Goal: Book appointment/travel/reservation

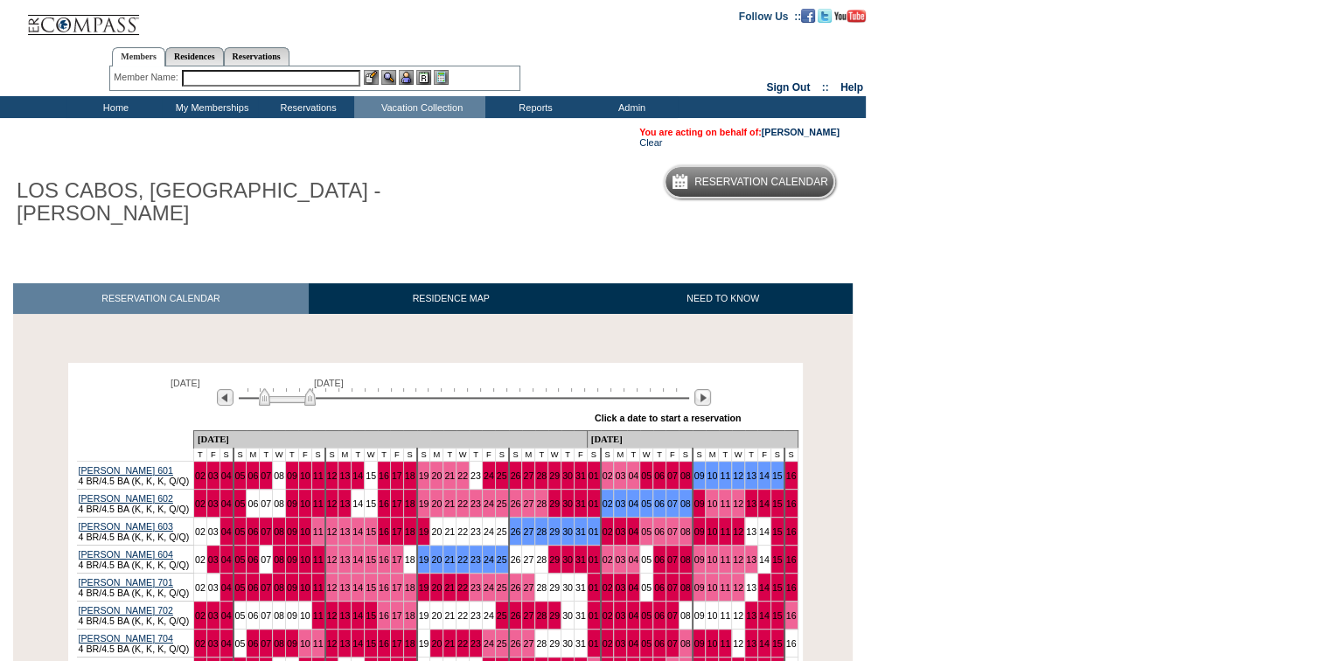
drag, startPoint x: 276, startPoint y: 377, endPoint x: 296, endPoint y: 377, distance: 20.1
click at [296, 388] on img at bounding box center [287, 396] width 57 height 17
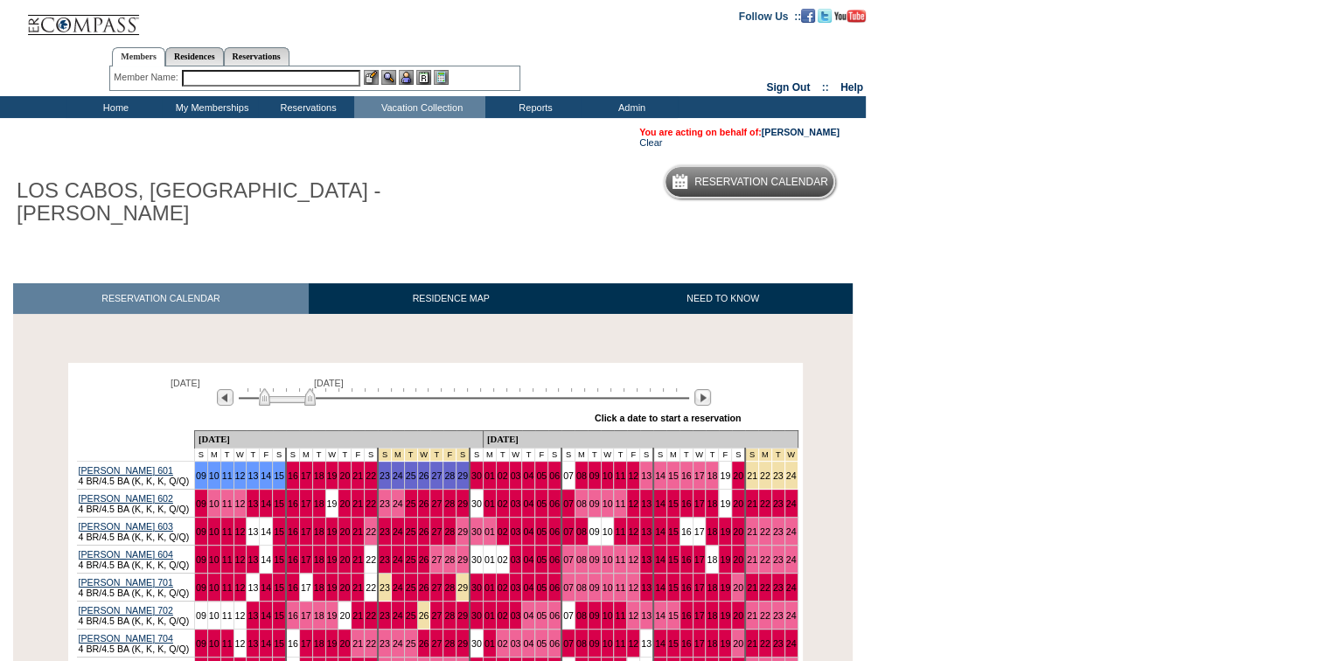
click at [300, 388] on img at bounding box center [287, 396] width 57 height 17
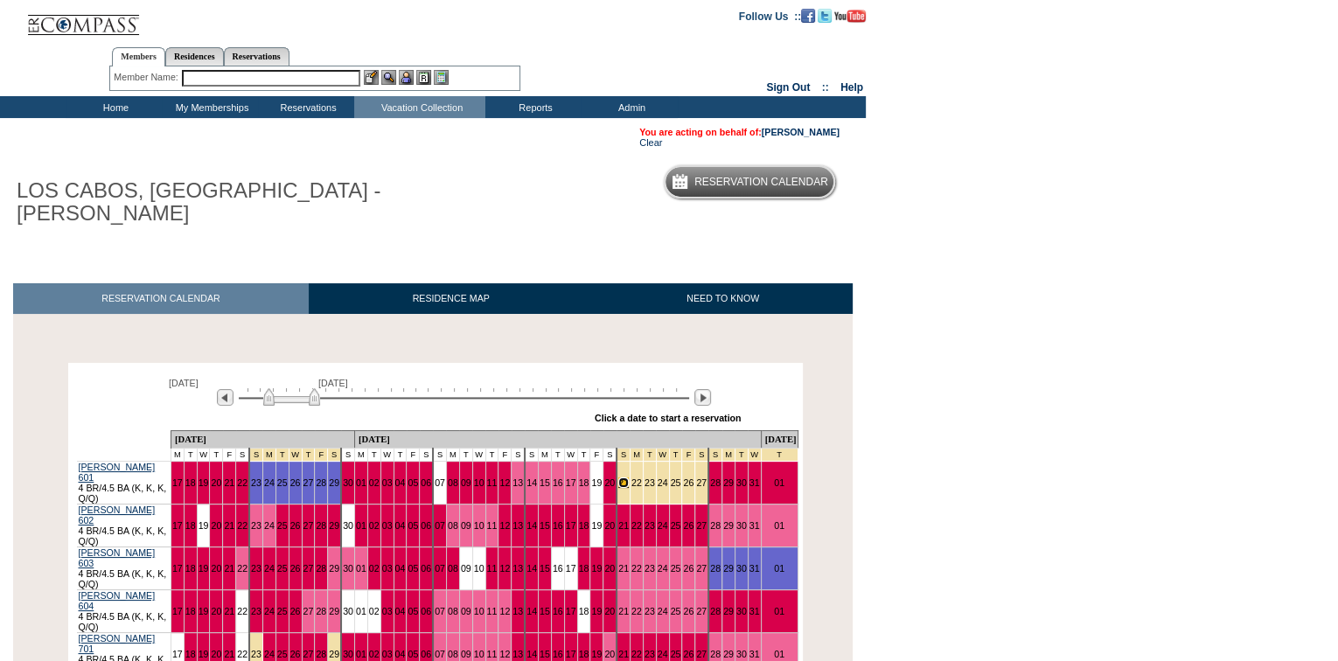
click at [618, 478] on link "21" at bounding box center [623, 483] width 10 height 10
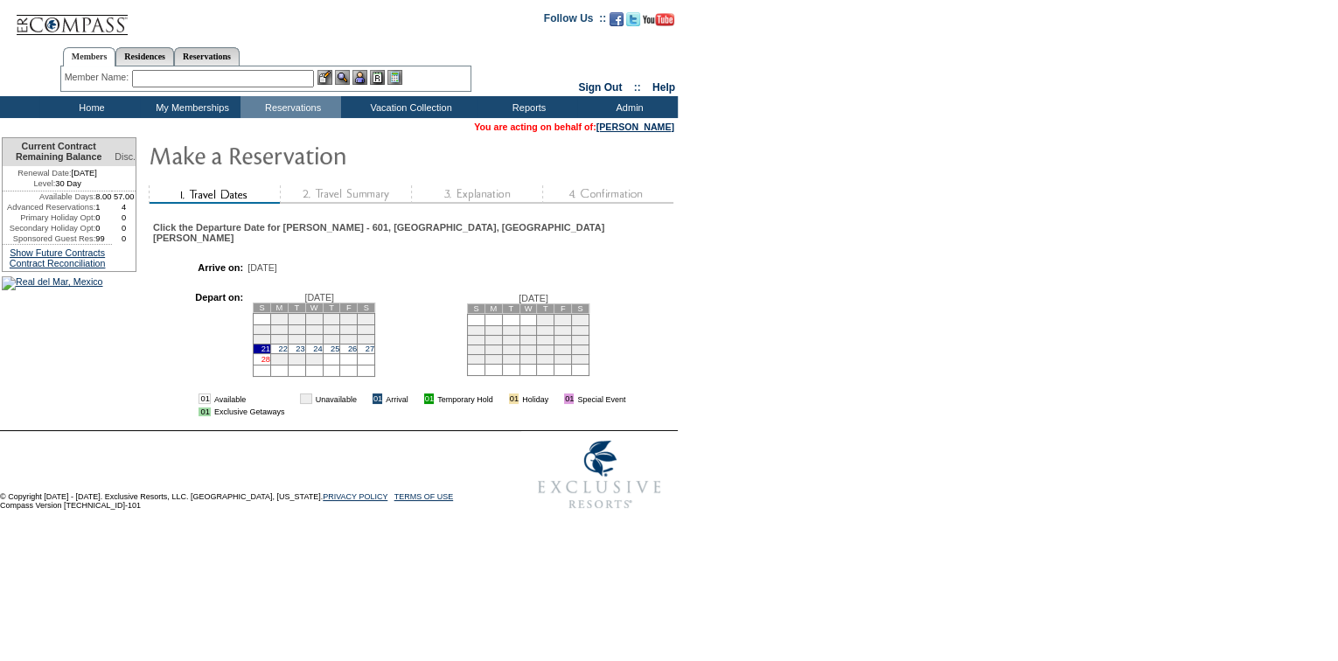
click at [262, 357] on link "28" at bounding box center [266, 359] width 9 height 9
